Goal: Communication & Community: Share content

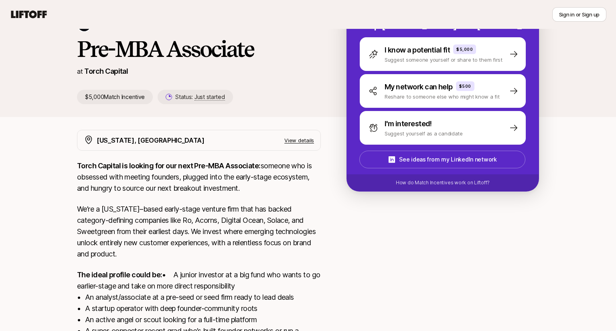
scroll to position [57, 0]
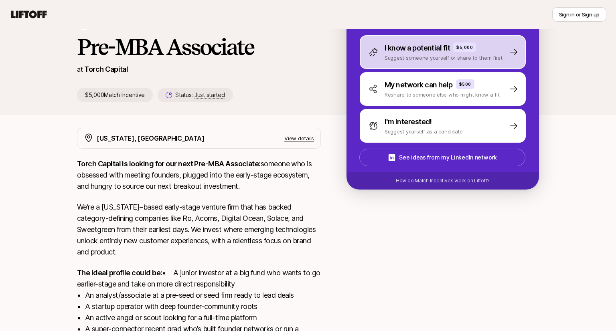
click at [397, 57] on p "Suggest someone yourself or share to them first" at bounding box center [443, 58] width 118 height 8
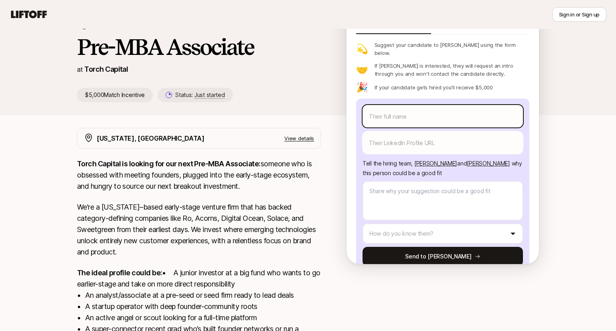
scroll to position [18, 0]
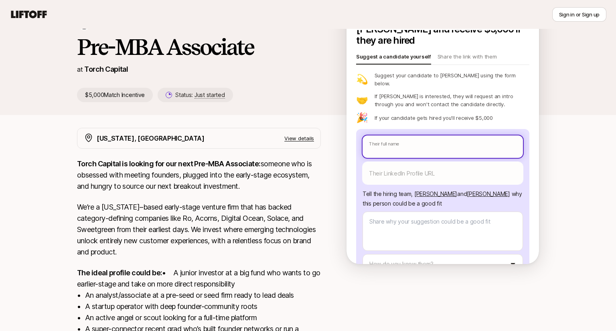
click at [403, 135] on input "text" at bounding box center [442, 146] width 160 height 22
type textarea "x"
type input "T"
type textarea "x"
type input "Th"
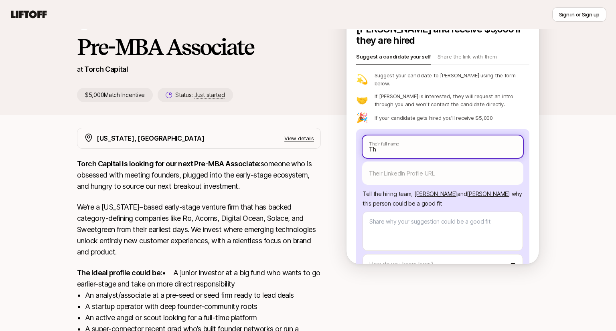
type textarea "x"
type input "The"
type textarea "x"
type input "Ther"
type textarea "x"
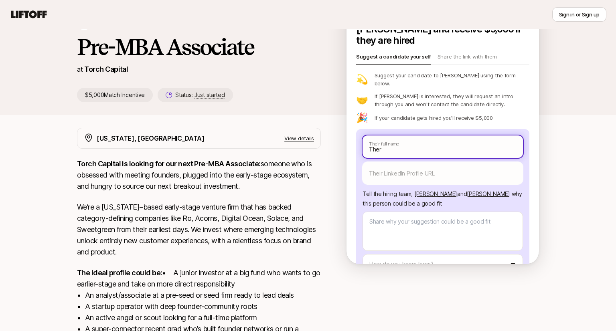
type input "Thery"
type textarea "x"
type input "Thery"
type textarea "x"
type input "Thery B"
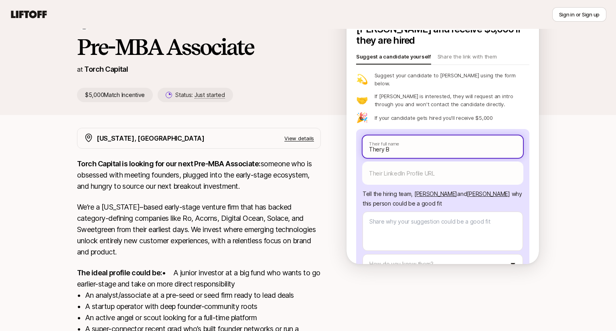
type textarea "x"
type input "[PERSON_NAME]"
type textarea "x"
type input "Thery B"
type textarea "x"
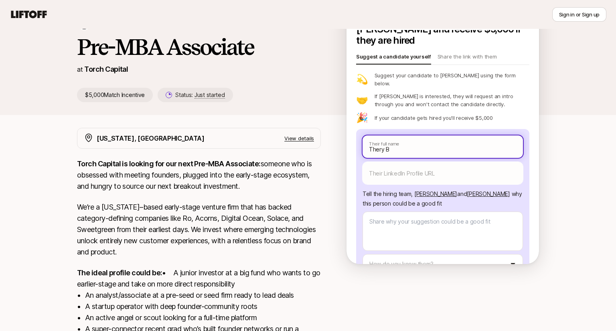
type input "Thery"
type textarea "x"
type input "Thery"
type textarea "x"
type input "Ther"
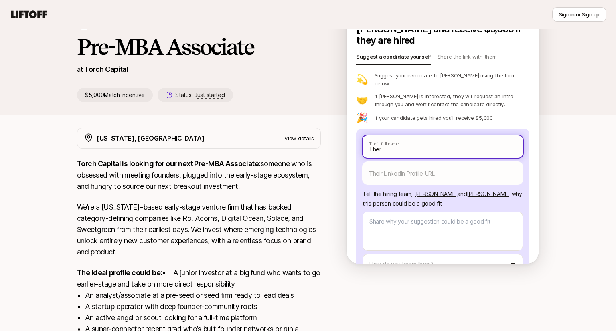
type textarea "x"
type input "The"
type textarea "x"
type input "Th"
type textarea "x"
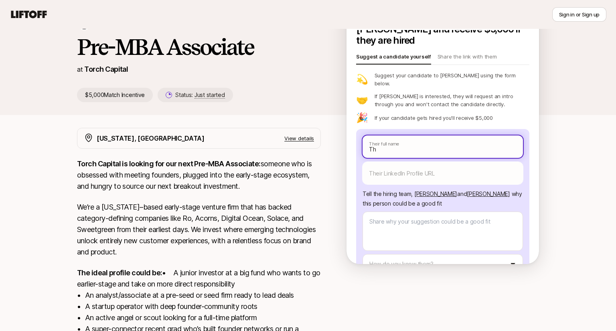
type input "The"
type textarea "x"
type input "Ther"
type textarea "x"
type input "Thery"
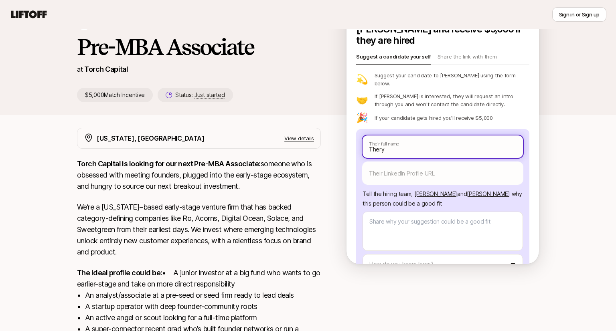
type textarea "x"
type input "Thery"
type textarea "x"
type input "Thery B"
type textarea "x"
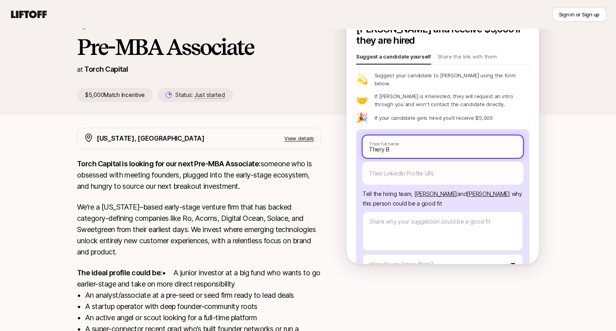
type input "[PERSON_NAME]"
type textarea "x"
type input "Thery Bad"
type textarea "x"
type input "Thery Badin"
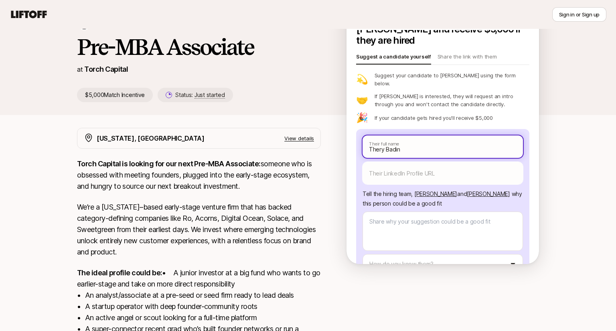
type textarea "x"
type input "Thery Badin"
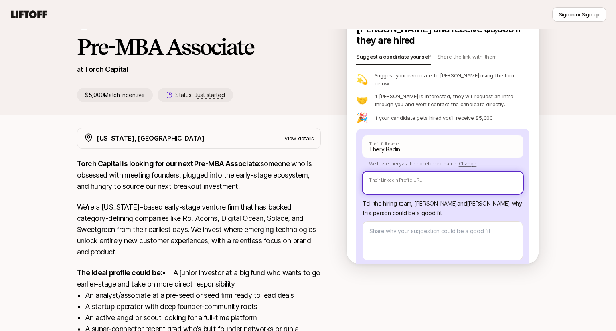
paste input "[URL][DOMAIN_NAME]"
type textarea "x"
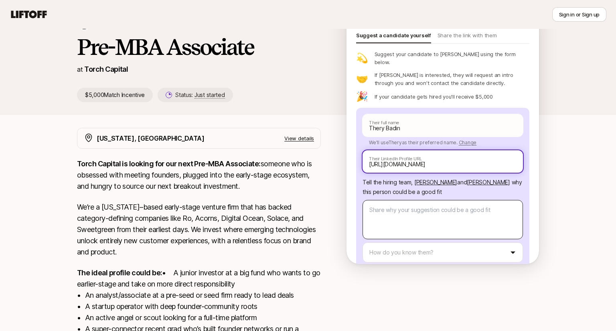
scroll to position [46, 0]
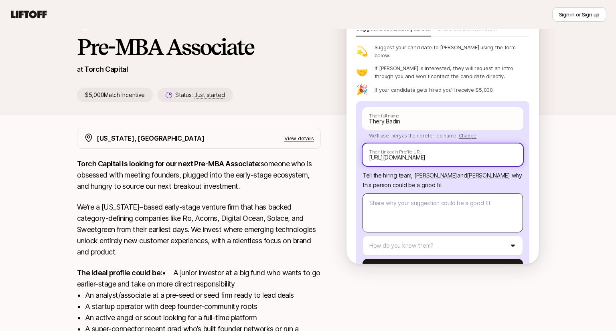
type input "[URL][DOMAIN_NAME]"
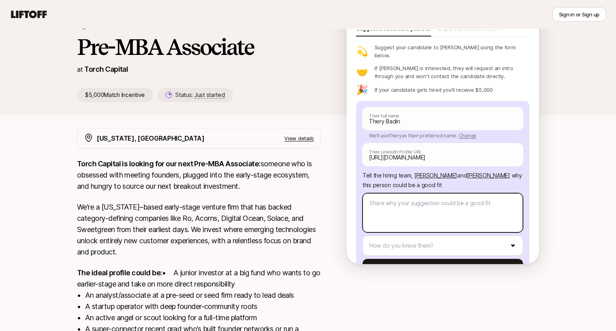
click at [395, 193] on textarea at bounding box center [442, 212] width 160 height 39
type textarea "x"
type textarea "r"
type textarea "x"
type textarea "re"
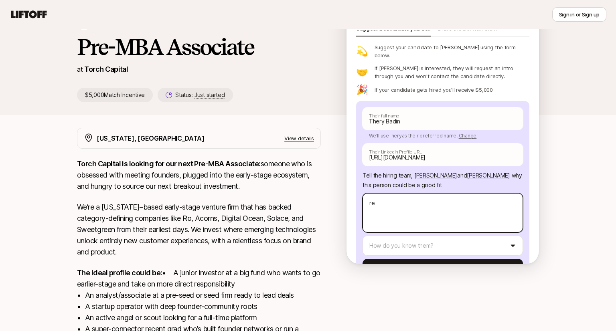
type textarea "x"
type textarea "rel"
type textarea "x"
type textarea "rele"
type textarea "x"
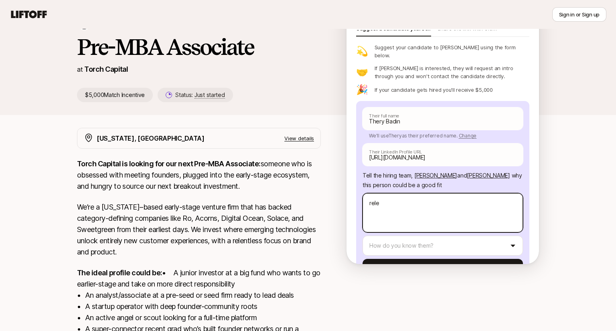
type textarea "relev"
type textarea "x"
type textarea "releva"
type textarea "x"
type textarea "relevan"
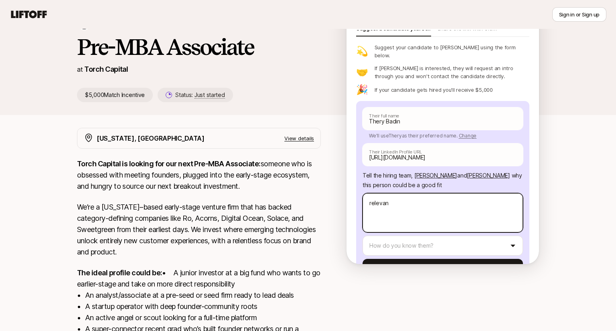
type textarea "x"
type textarea "relevant"
type textarea "x"
type textarea "relevant"
type textarea "x"
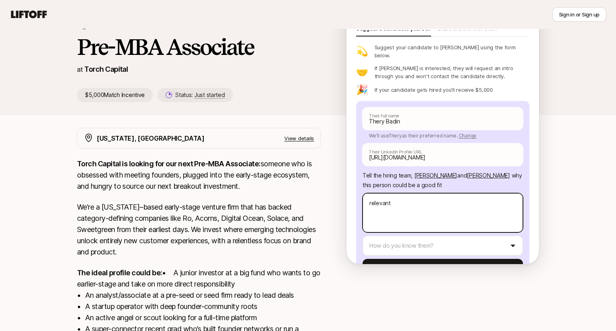
type textarea "relevant V"
type textarea "x"
type textarea "relevant VC"
type textarea "x"
type textarea "relevant VC"
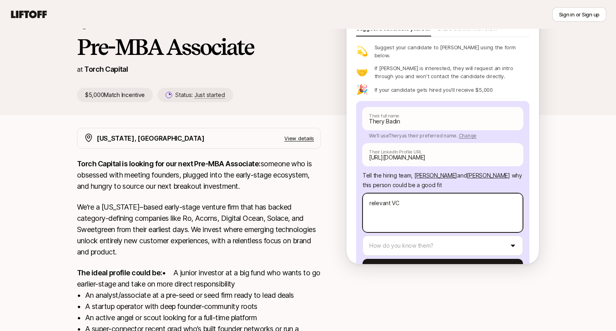
type textarea "x"
type textarea "relevant VC e"
type textarea "x"
type textarea "relevant VC ep"
type textarea "x"
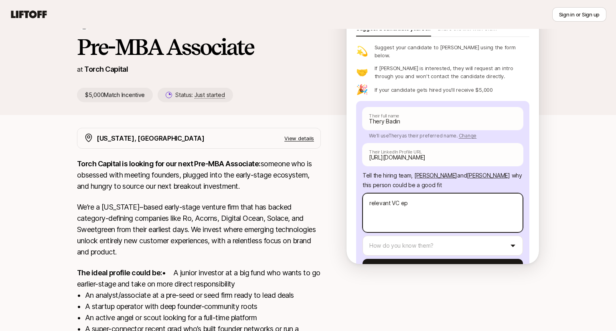
type textarea "relevant VC epe"
type textarea "x"
type textarea "relevant VC ep"
type textarea "x"
type textarea "relevant VC e"
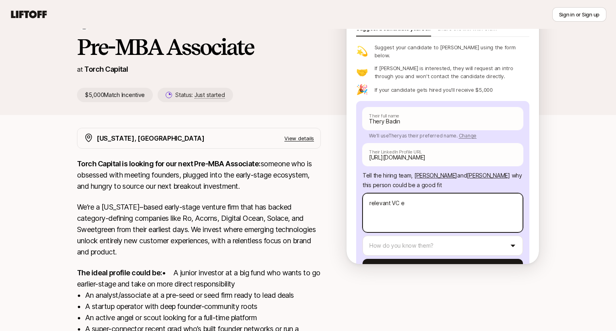
type textarea "x"
type textarea "relevant VC ex"
type textarea "x"
type textarea "relevant VC exp"
type textarea "x"
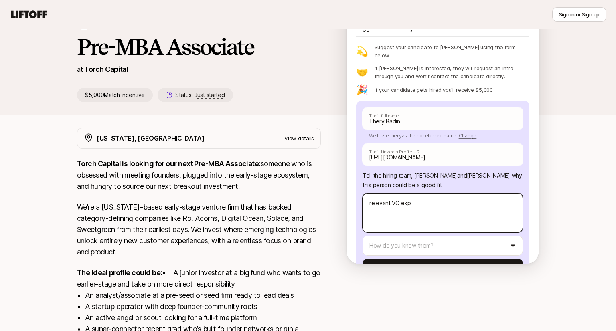
type textarea "relevant VC expe"
type textarea "x"
type textarea "relevant VC exper"
type textarea "x"
type textarea "relevant VC experi"
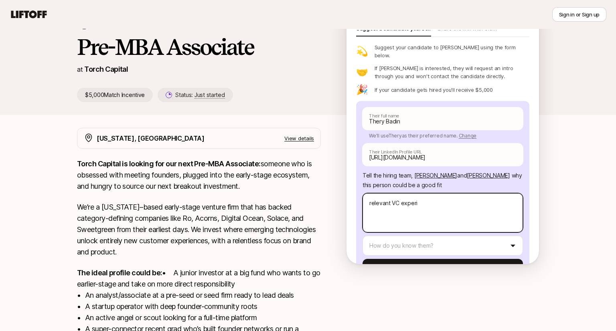
type textarea "x"
type textarea "relevant VC experie"
type textarea "x"
type textarea "relevant VC experien"
type textarea "x"
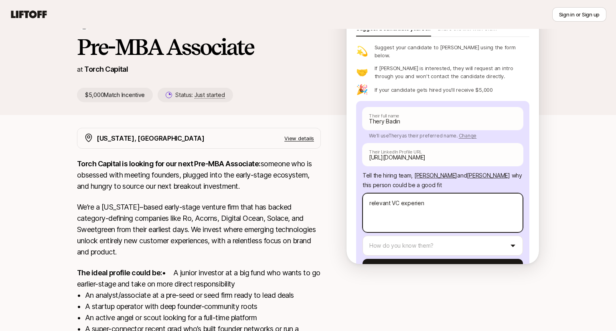
type textarea "relevant VC experienc"
type textarea "x"
type textarea "relevant VC experience"
type textarea "x"
type textarea "relevant VC experience,"
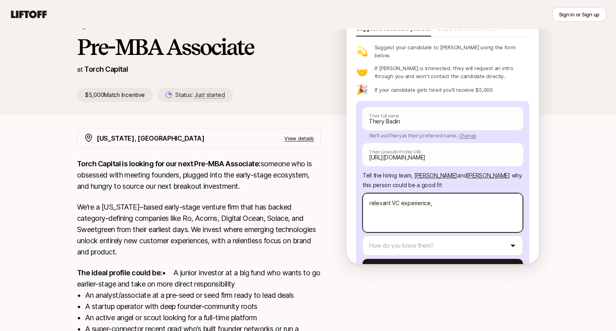
type textarea "x"
type textarea "relevant VC experience,"
type textarea "x"
type textarea "relevant VC experience,"
type textarea "x"
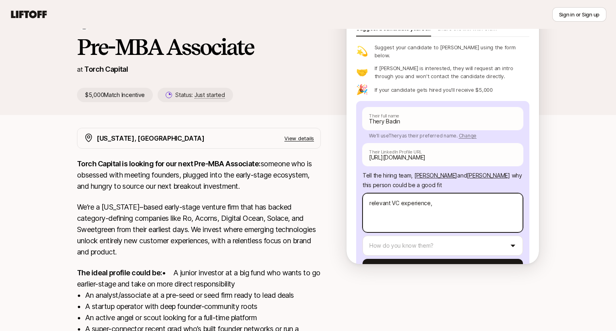
type textarea "relevant VC experience"
type textarea "x"
type textarea "relevant VC experience,"
type textarea "x"
type textarea "relevant VC experience,"
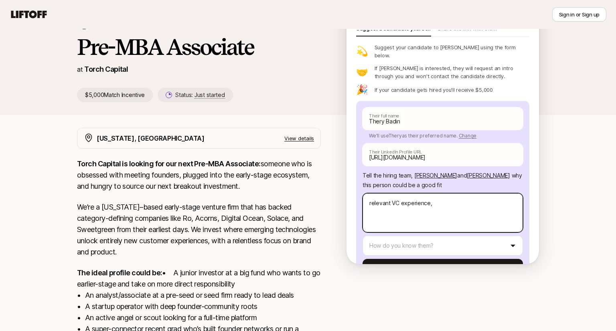
type textarea "x"
type textarea "relevant VC experience, s"
type textarea "x"
type textarea "relevant VC experience, [GEOGRAPHIC_DATA]"
type textarea "x"
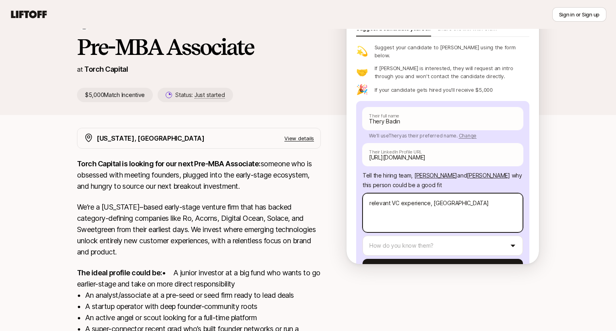
type textarea "relevant VC experience, [GEOGRAPHIC_DATA]"
type textarea "x"
type textarea "relevant VC experience, steo"
type textarea "x"
type textarea "relevant VC experience, [GEOGRAPHIC_DATA]"
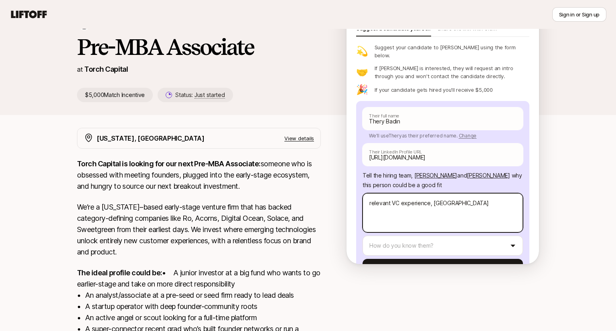
type textarea "x"
type textarea "relevant VC experience, [GEOGRAPHIC_DATA]"
type textarea "x"
type textarea "relevant VC experience, str"
type textarea "x"
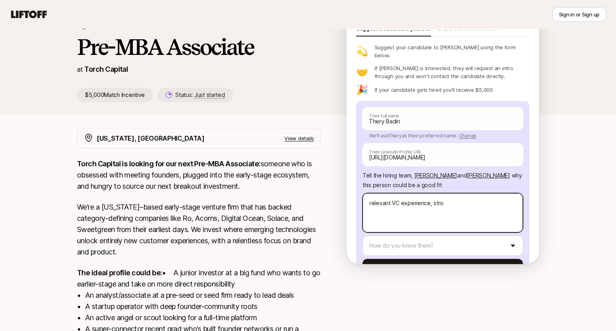
type textarea "relevant VC experience, stron"
type textarea "x"
type textarea "relevant VC experience, strong"
type textarea "x"
type textarea "relevant VC experience, strong"
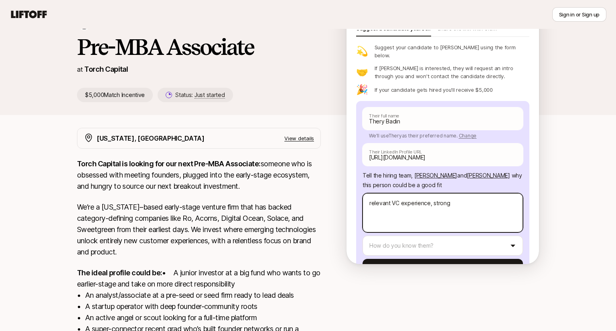
type textarea "x"
type textarea "relevant VC experience, strong w"
type textarea "x"
type textarea "relevant VC experience, strong wo"
type textarea "x"
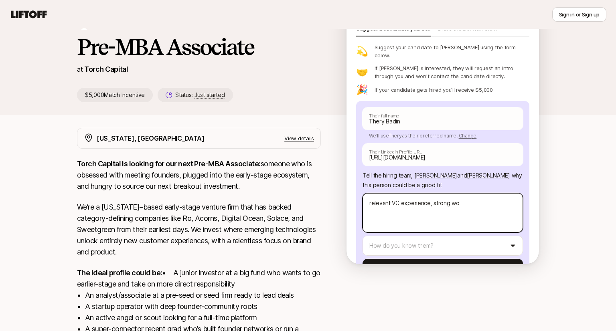
type textarea "relevant VC experience, strong wor"
type textarea "x"
type textarea "relevant VC experience, strong work"
type textarea "x"
type textarea "relevant VC experience, strong work e"
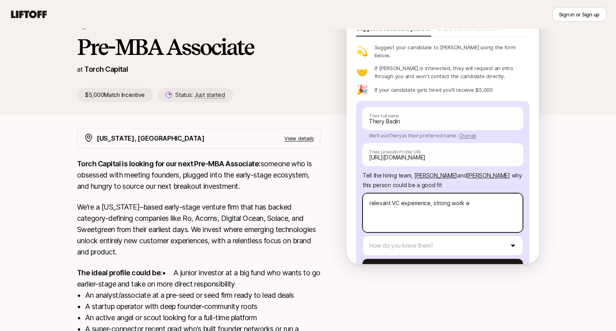
type textarea "x"
type textarea "relevant VC experience, strong work et"
type textarea "x"
type textarea "relevant VC experience, strong work eth"
type textarea "x"
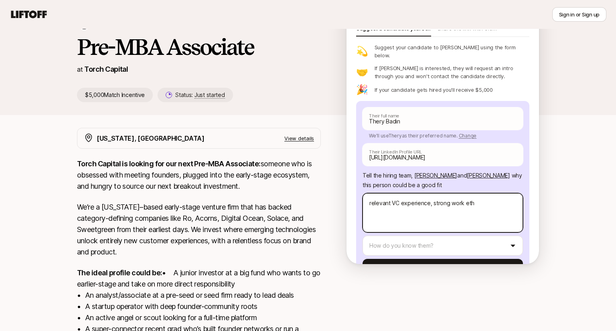
type textarea "relevant VC experience, strong work ethi"
type textarea "x"
type textarea "relevant VC experience, strong work ethic"
type textarea "x"
type textarea "relevant VC experience, strong work ethic,"
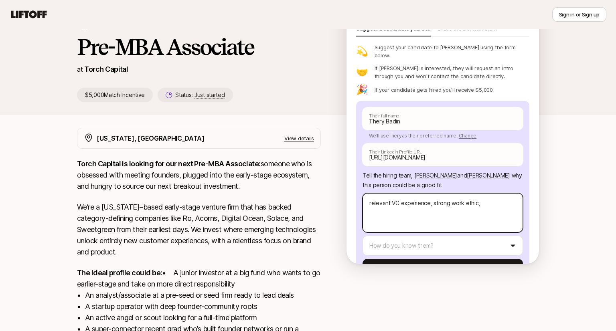
type textarea "x"
type textarea "relevant VC experience, strong work ethic,"
type textarea "x"
type textarea "relevant VC experience, strong work ethic, d"
type textarea "x"
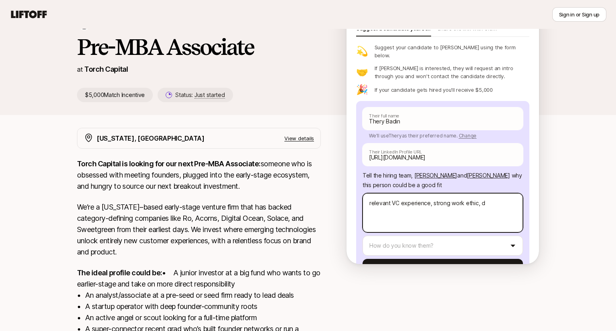
type textarea "relevant VC experience, strong work ethic, de"
type textarea "x"
type textarea "relevant VC experience, strong work ethic, dee"
type textarea "x"
type textarea "relevant VC experience, strong work ethic, deep"
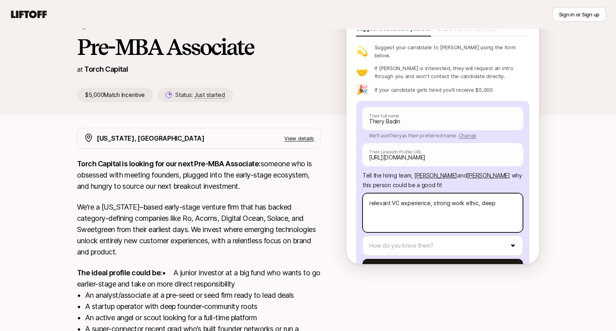
type textarea "x"
type textarea "relevant VC experience, strong work ethic, deep"
type textarea "x"
type textarea "relevant VC experience, strong work ethic, deep n"
type textarea "x"
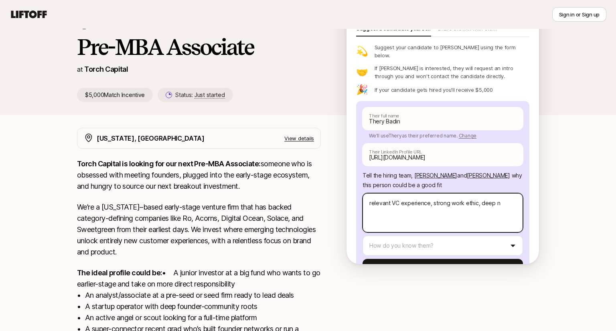
type textarea "relevant VC experience, strong work ethic, deep ne"
type textarea "x"
type textarea "relevant VC experience, strong work ethic, deep net"
type textarea "x"
type textarea "relevant VC experience, strong work ethic, deep netw"
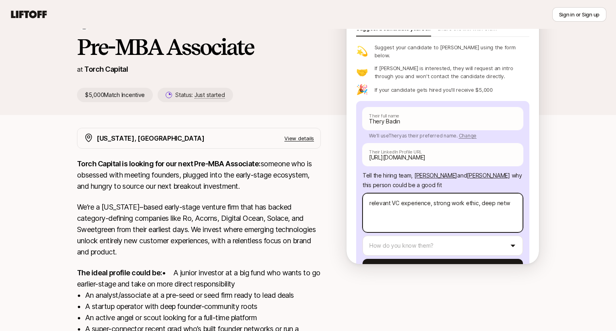
type textarea "x"
type textarea "relevant VC experience, strong work ethic, deep netwo"
type textarea "x"
type textarea "relevant VC experience, strong work ethic, deep networ"
type textarea "x"
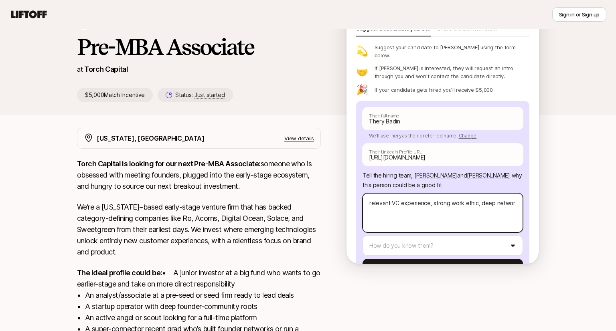
type textarea "relevant VC experience, strong work ethic, deep network"
type textarea "x"
type textarea "relevant VC experience, strong work ethic, deep network"
type textarea "x"
type textarea "relevant VC experience, strong work ethic, deep network t"
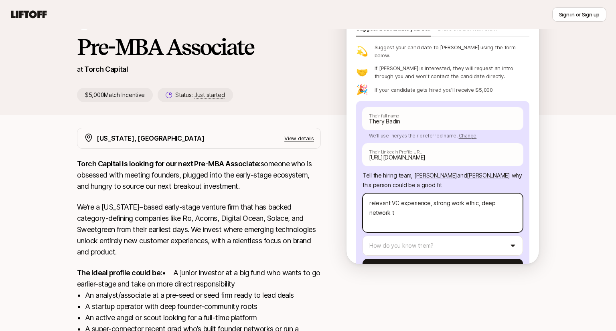
type textarea "x"
type textarea "relevant VC experience, strong work ethic, deep network to"
type textarea "x"
type textarea "relevant VC experience, strong work ethic, deep network to"
type textarea "x"
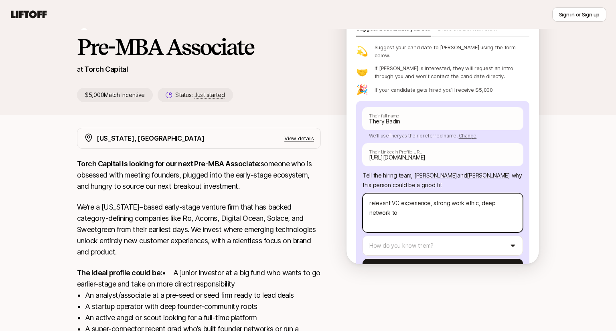
type textarea "relevant VC experience, strong work ethic, deep network to a"
type textarea "x"
type textarea "relevant VC experience, strong work ethic, deep network to ad"
type textarea "x"
type textarea "relevant VC experience, strong work ethic, deep network to add"
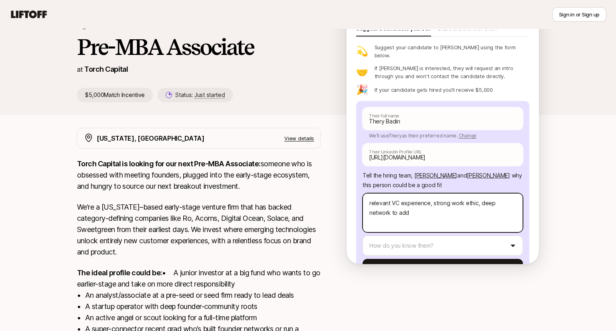
type textarea "x"
type textarea "relevant VC experience, strong work ethic, deep network to add"
type textarea "x"
type textarea "relevant VC experience, strong work ethic, deep network to add v"
type textarea "x"
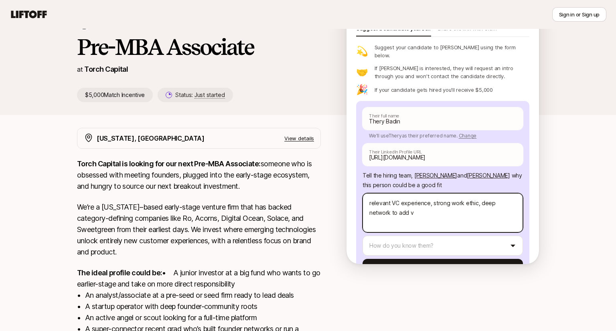
type textarea "relevant VC experience, strong work ethic, deep network to add va"
type textarea "x"
type textarea "relevant VC experience, strong work ethic, deep network to add val"
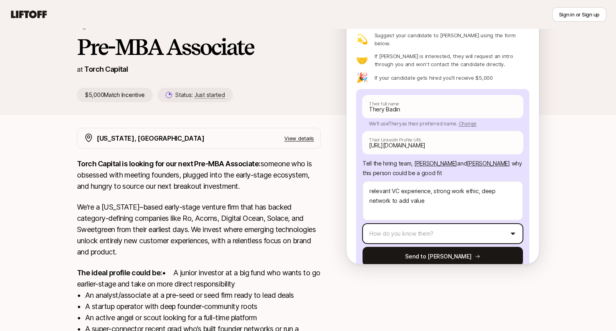
click at [432, 210] on html "New to Liftoff? See how it works Sign in or Sign up Sign in or Sign up [PERSON_…" at bounding box center [308, 108] width 616 height 331
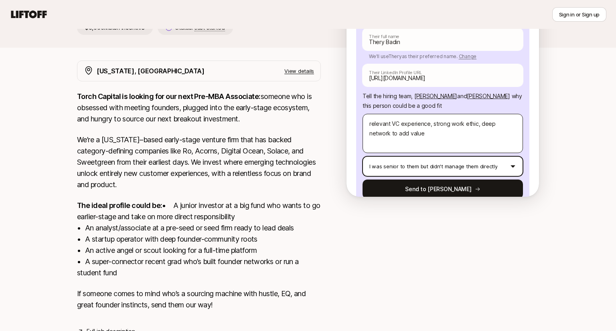
scroll to position [127, 0]
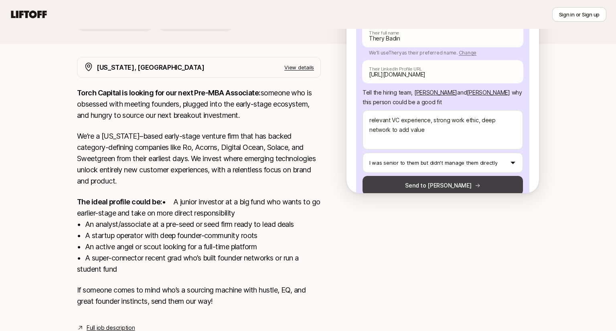
click at [406, 176] on button "Send to [PERSON_NAME]" at bounding box center [442, 185] width 160 height 19
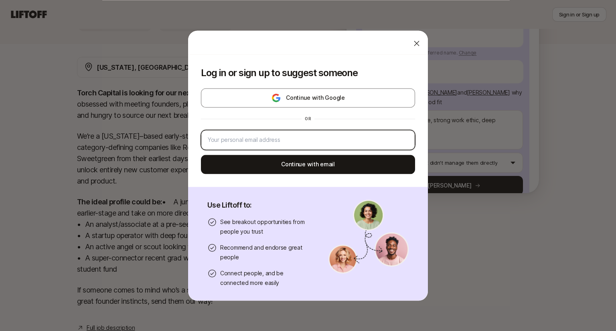
click at [293, 139] on input "email" at bounding box center [308, 140] width 200 height 10
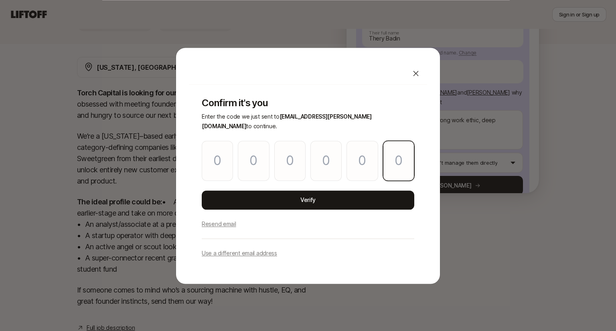
paste input "9"
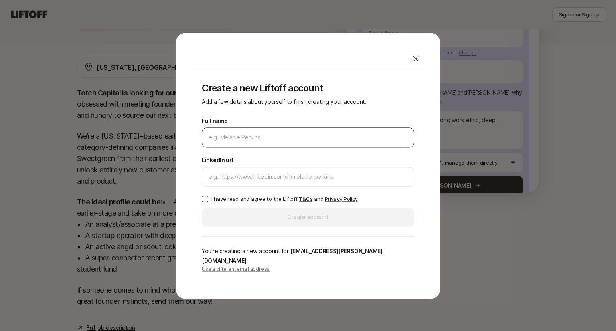
scroll to position [166, 0]
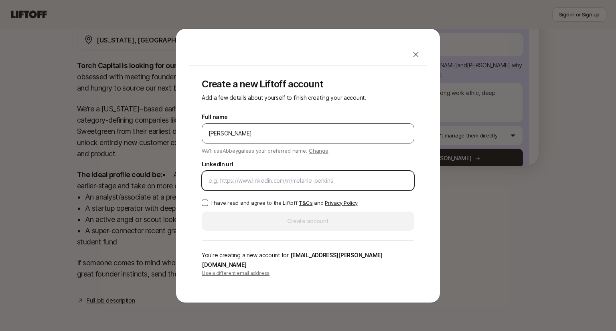
paste input "[URL][DOMAIN_NAME]"
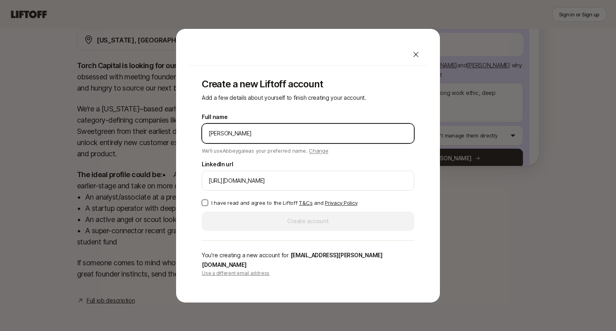
click at [279, 138] on input "[PERSON_NAME]" at bounding box center [307, 134] width 199 height 10
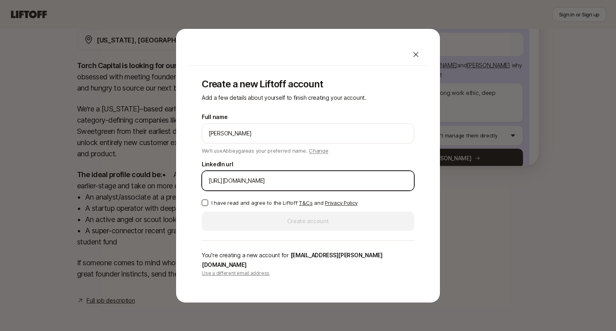
click at [269, 186] on input "[URL][DOMAIN_NAME]" at bounding box center [307, 181] width 199 height 10
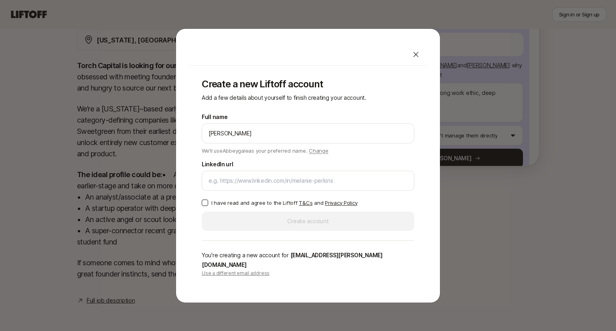
click at [201, 205] on div "Create a new Liftoff account Add a few details about yourself to finish creatin…" at bounding box center [308, 178] width 238 height 224
click at [204, 205] on button "I have read and agree to the Liftoff T&Cs and Privacy Policy" at bounding box center [205, 203] width 6 height 6
click at [232, 178] on div at bounding box center [308, 181] width 212 height 20
click at [235, 191] on div at bounding box center [308, 181] width 212 height 20
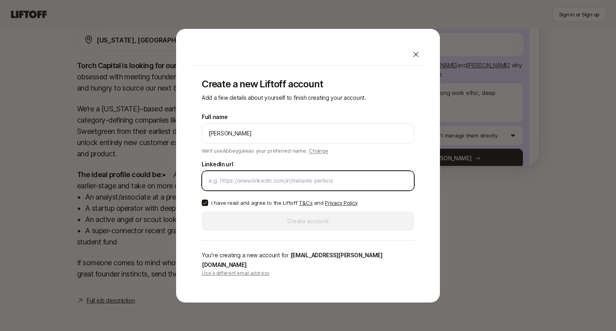
click at [235, 183] on input "LinkedIn url" at bounding box center [307, 181] width 199 height 10
paste input "[URL][DOMAIN_NAME]"
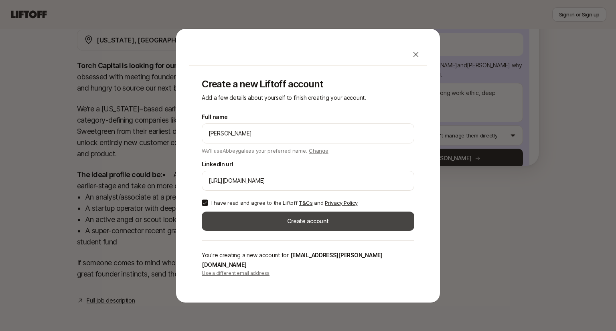
click at [267, 220] on button "Create account" at bounding box center [308, 221] width 212 height 19
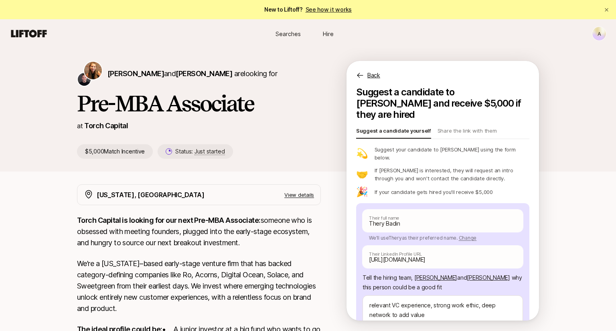
scroll to position [58, 0]
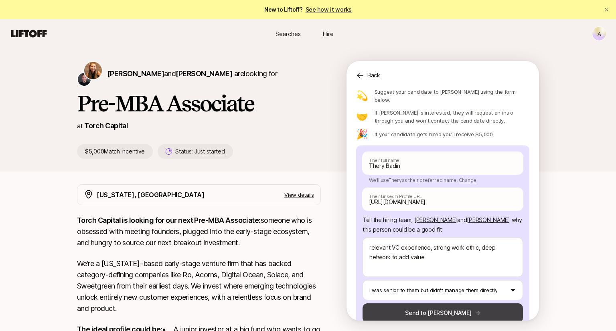
click at [397, 303] on button "Send to [PERSON_NAME]" at bounding box center [442, 312] width 160 height 19
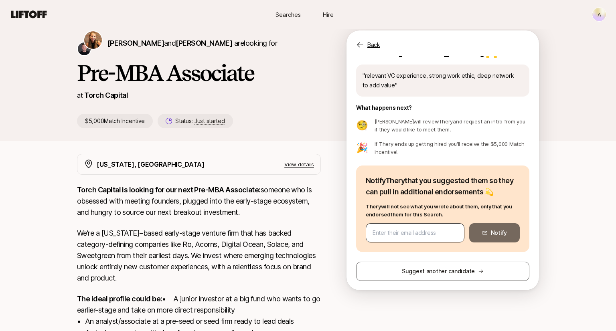
scroll to position [34, 0]
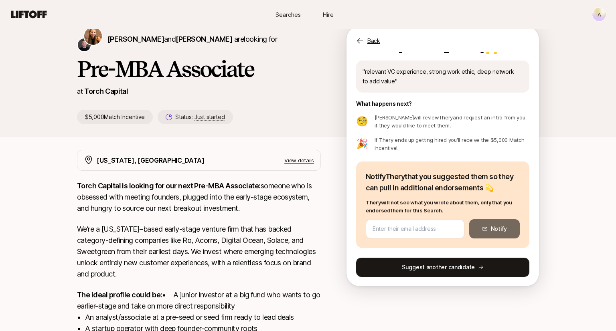
click at [420, 269] on button "Suggest another candidate" at bounding box center [442, 267] width 173 height 19
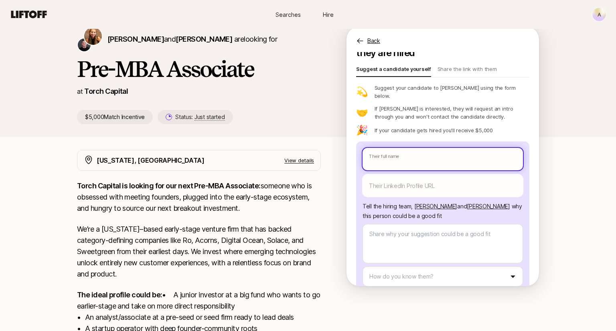
click at [397, 148] on input "text" at bounding box center [442, 159] width 160 height 22
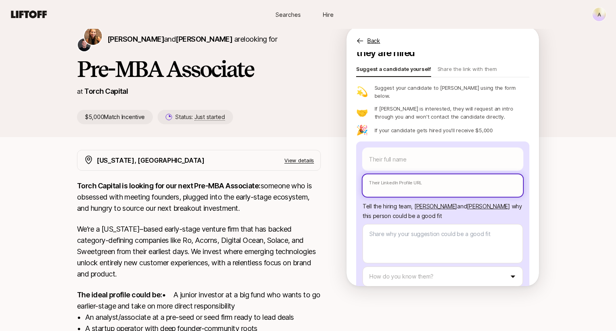
click at [386, 174] on input "text" at bounding box center [442, 185] width 160 height 22
paste input "[URL][DOMAIN_NAME]"
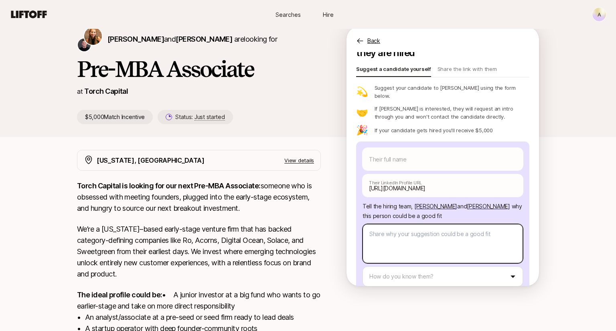
click at [386, 224] on textarea at bounding box center [442, 243] width 160 height 39
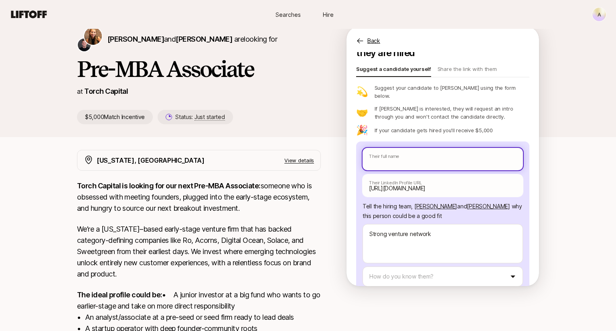
click at [409, 148] on input "text" at bounding box center [442, 159] width 160 height 22
paste input "Lindiwe Gararirimo"
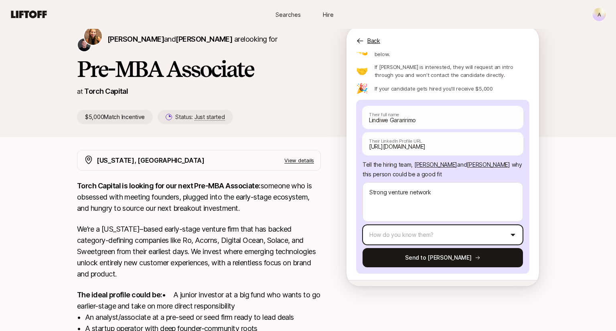
click at [374, 221] on html "New to Liftoff? See how it works A Searches Hire Searches Hire A [PERSON_NAME] …" at bounding box center [308, 131] width 616 height 331
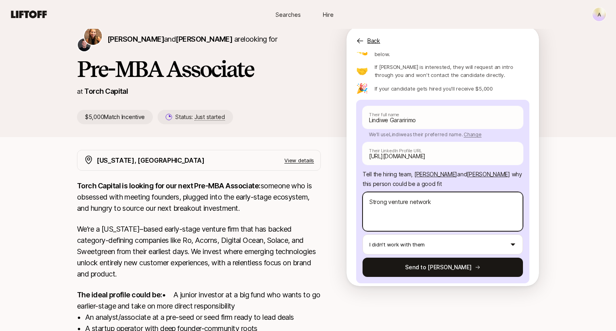
click at [442, 192] on textarea "Strong venture network" at bounding box center [442, 211] width 160 height 39
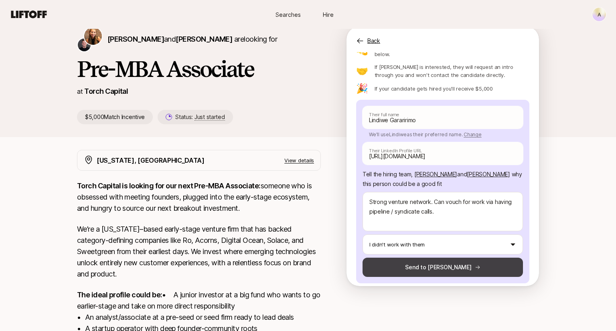
click at [432, 258] on button "Send to [PERSON_NAME]" at bounding box center [442, 267] width 160 height 19
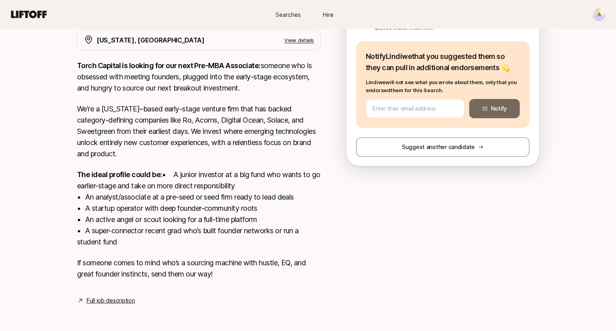
scroll to position [0, 0]
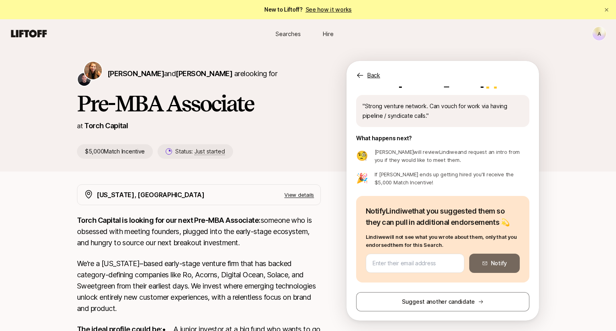
click at [360, 75] on icon at bounding box center [360, 75] width 8 height 8
